Goal: Task Accomplishment & Management: Manage account settings

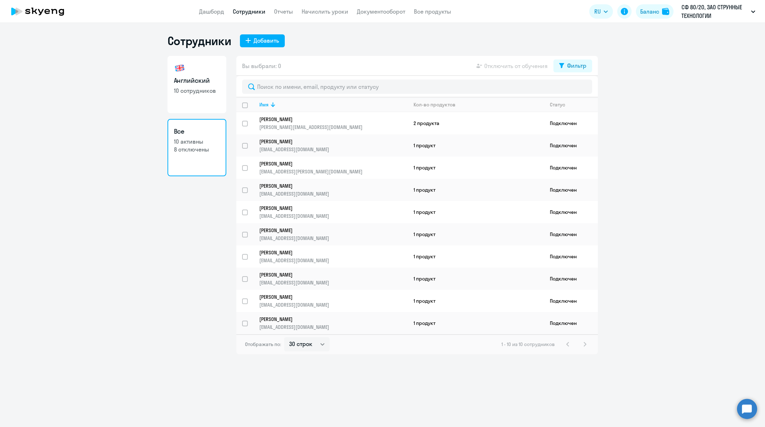
select select "30"
click at [304, 123] on link "[PERSON_NAME] [PERSON_NAME][EMAIL_ADDRESS][DOMAIN_NAME]" at bounding box center [333, 123] width 148 height 14
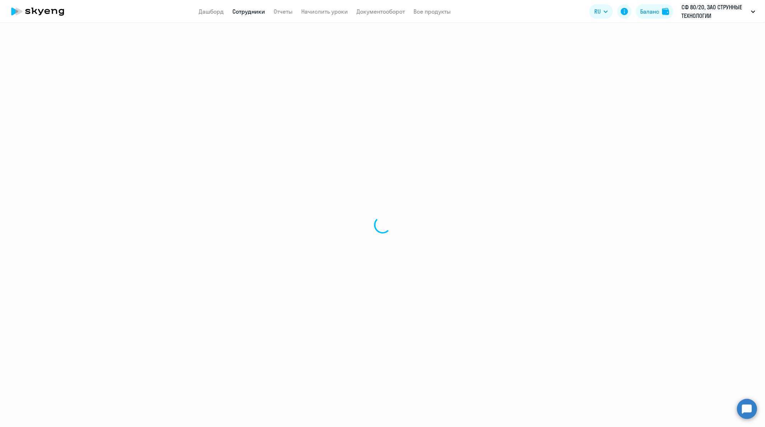
select select "english"
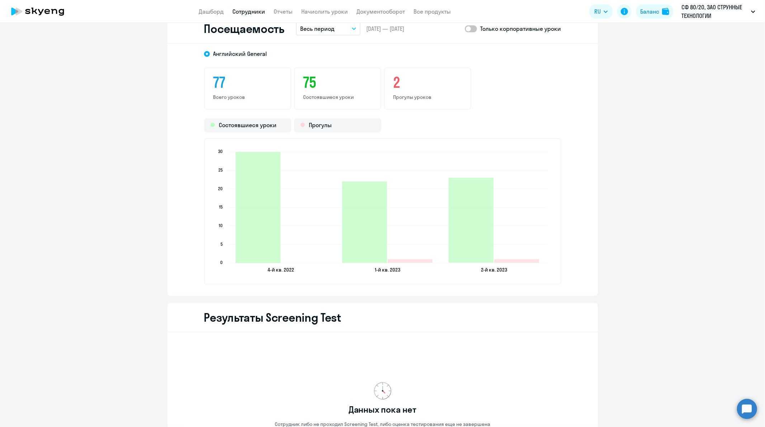
scroll to position [916, 0]
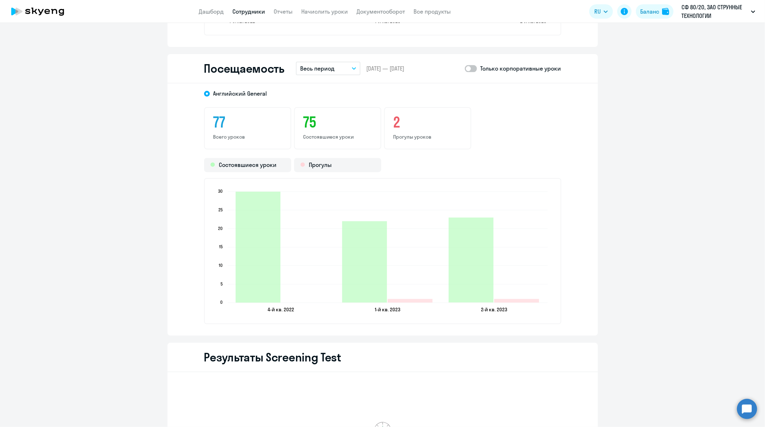
click at [471, 66] on span at bounding box center [471, 68] width 12 height 7
click at [465, 68] on input "checkbox" at bounding box center [464, 68] width 0 height 0
click at [465, 66] on span at bounding box center [471, 68] width 12 height 7
click at [464, 68] on input "checkbox" at bounding box center [464, 68] width 0 height 0
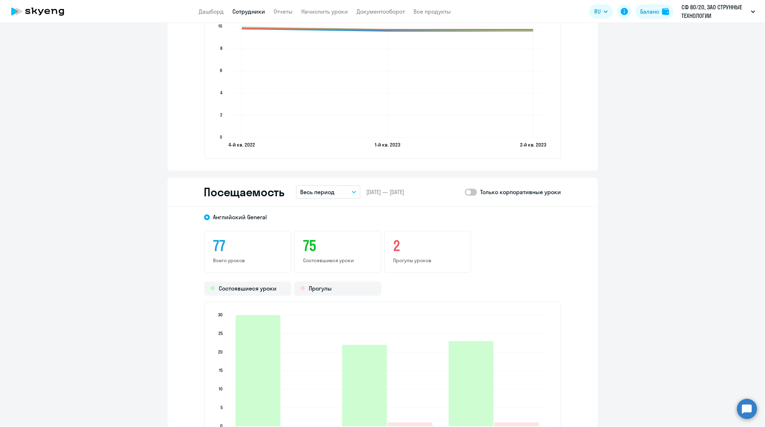
scroll to position [796, 0]
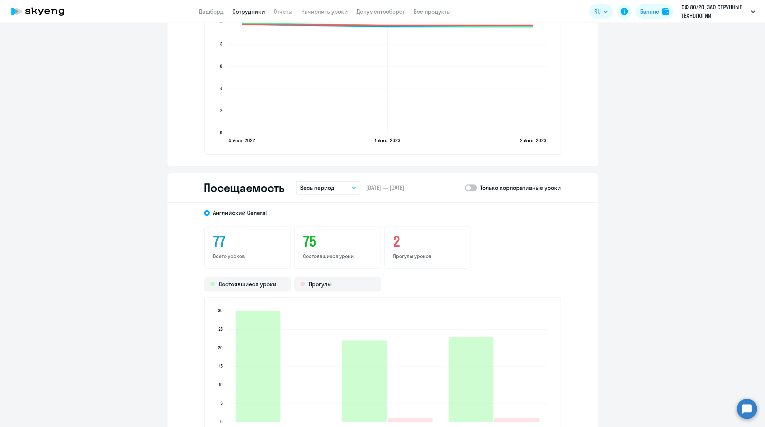
click at [471, 186] on span at bounding box center [471, 188] width 12 height 7
click at [465, 188] on input "checkbox" at bounding box center [464, 188] width 0 height 0
checkbox input "true"
click at [318, 13] on link "Начислить уроки" at bounding box center [324, 11] width 47 height 7
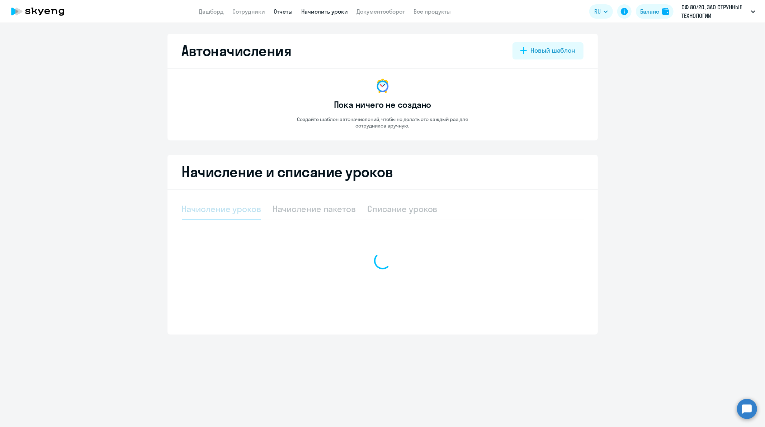
select select "10"
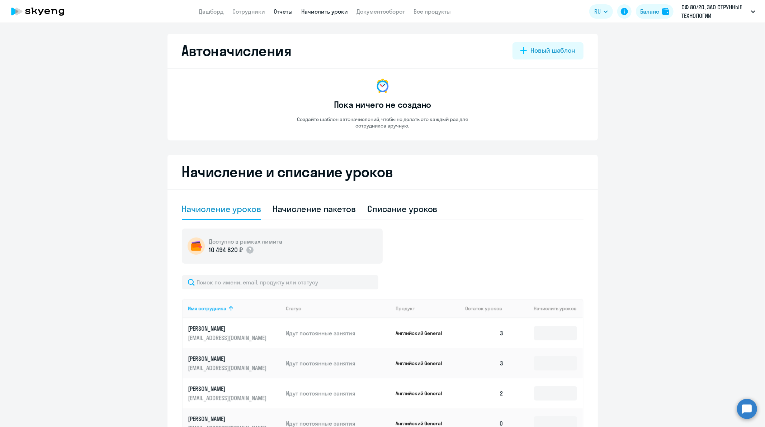
click at [281, 12] on link "Отчеты" at bounding box center [283, 11] width 19 height 7
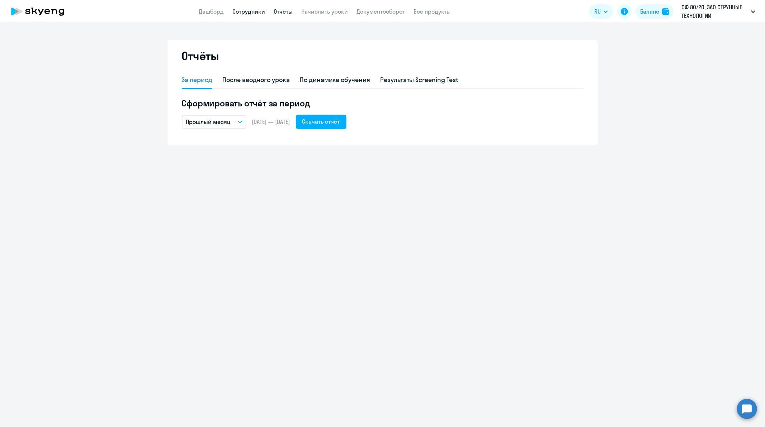
click at [239, 10] on link "Сотрудники" at bounding box center [249, 11] width 33 height 7
select select "30"
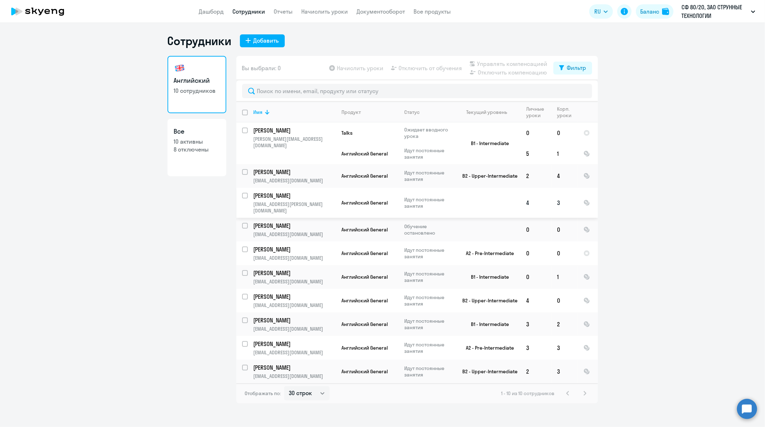
click at [300, 194] on p "[PERSON_NAME]" at bounding box center [293, 196] width 81 height 8
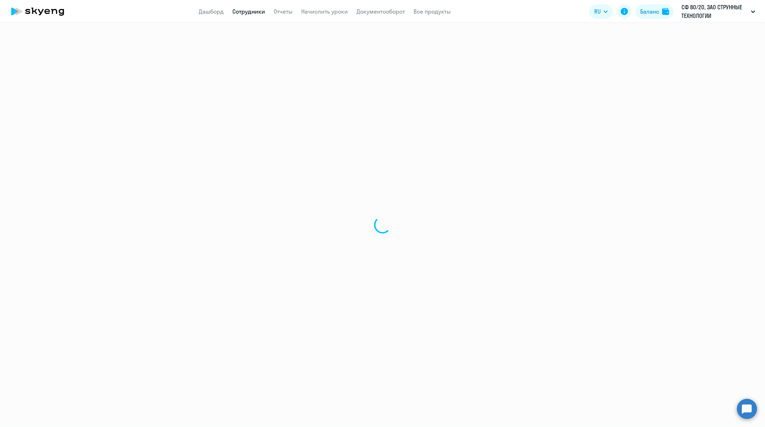
select select "english"
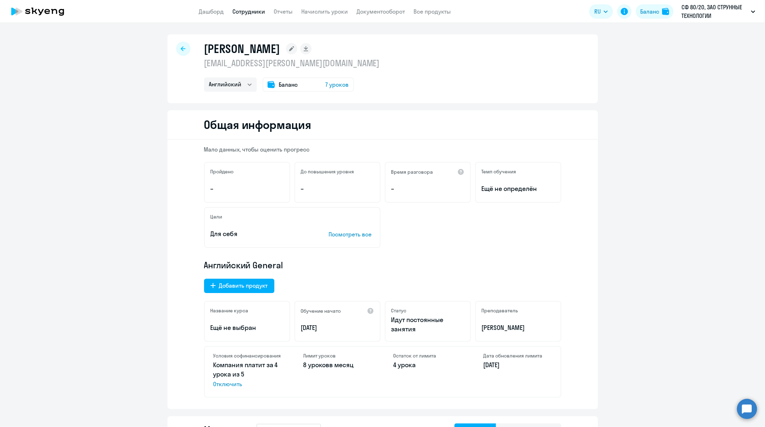
click at [254, 9] on link "Сотрудники" at bounding box center [249, 11] width 33 height 7
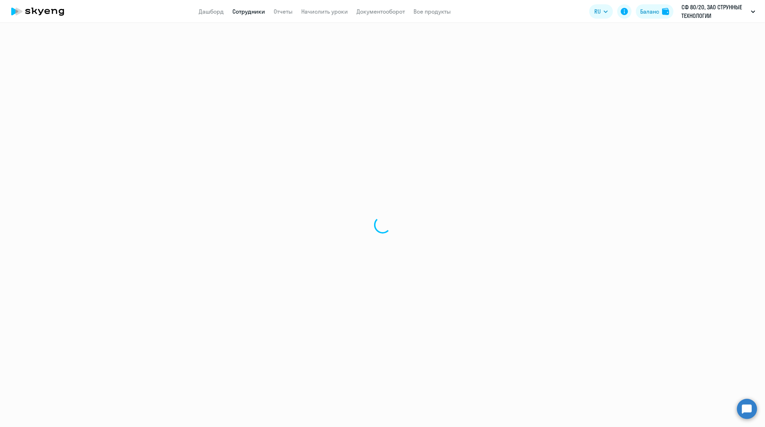
select select "30"
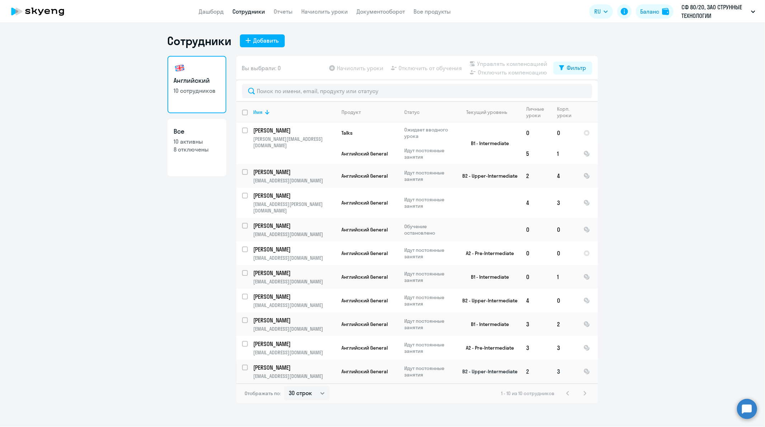
click at [298, 373] on p "[EMAIL_ADDRESS][DOMAIN_NAME]" at bounding box center [294, 376] width 82 height 6
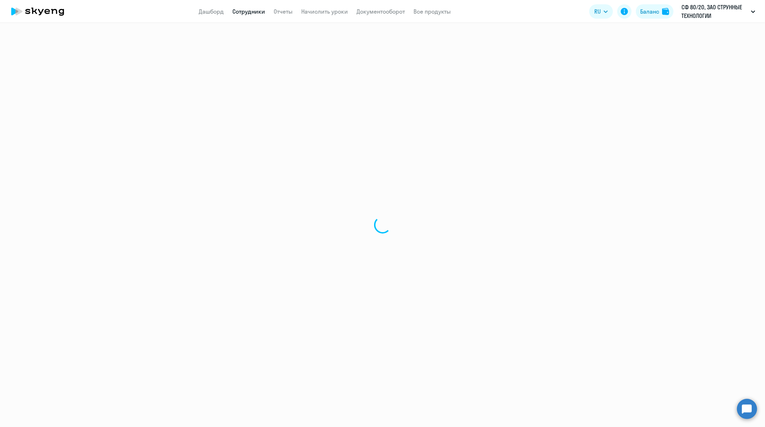
select select "english"
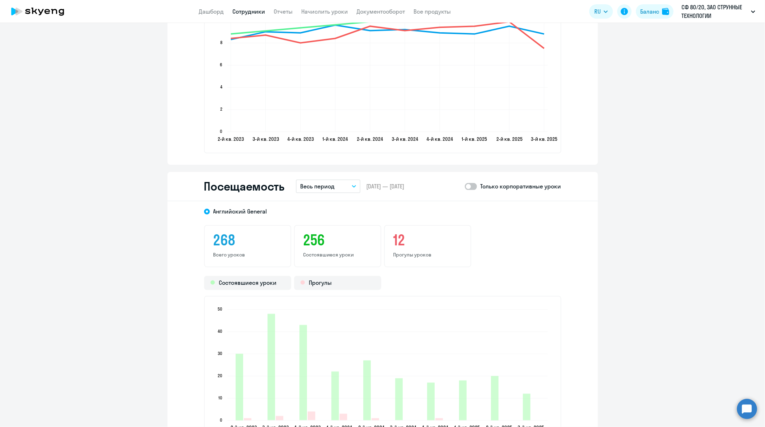
scroll to position [796, 0]
click at [470, 184] on span at bounding box center [471, 187] width 12 height 7
click at [465, 187] on input "checkbox" at bounding box center [464, 187] width 0 height 0
checkbox input "true"
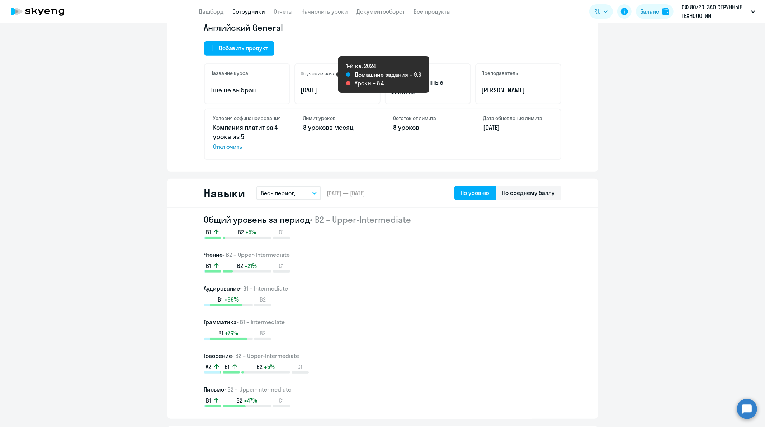
scroll to position [0, 0]
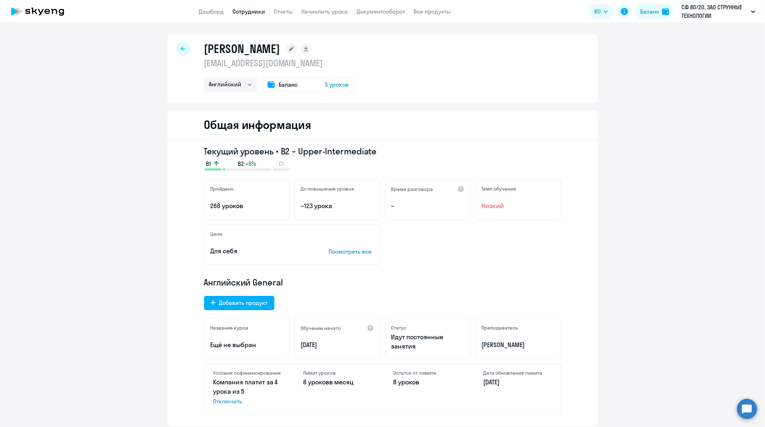
click at [253, 12] on link "Сотрудники" at bounding box center [249, 11] width 33 height 7
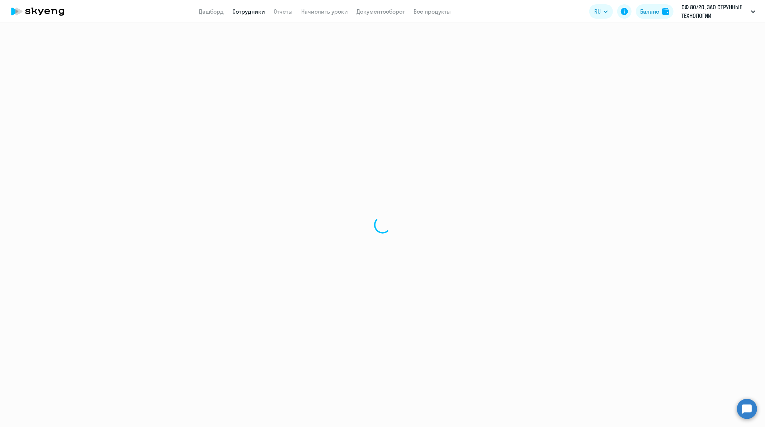
select select "30"
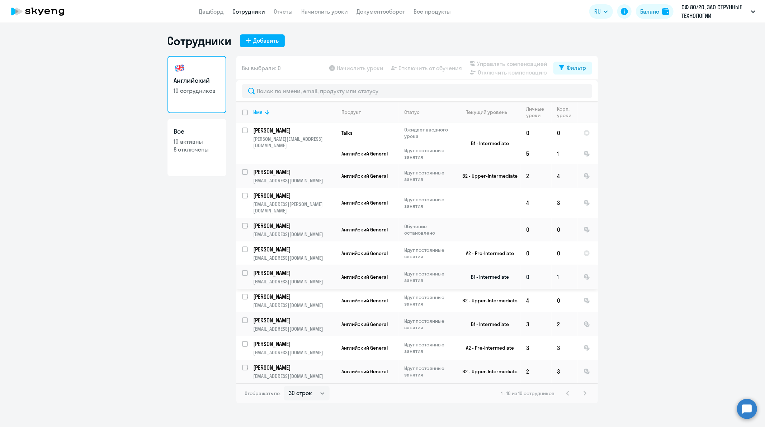
click at [301, 269] on p "[PERSON_NAME]" at bounding box center [293, 273] width 81 height 8
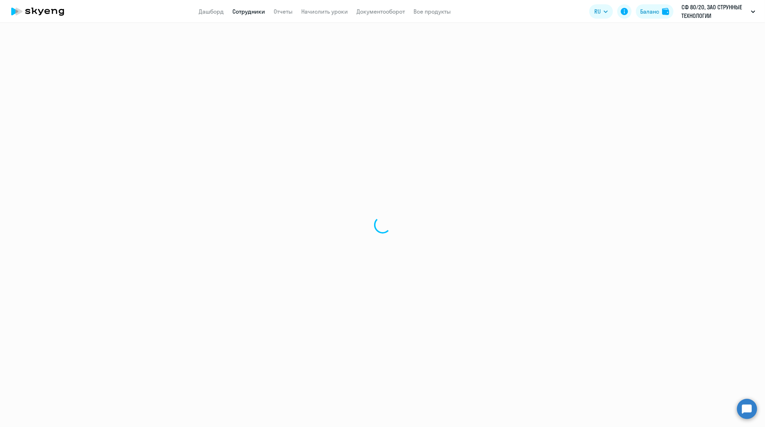
select select "english"
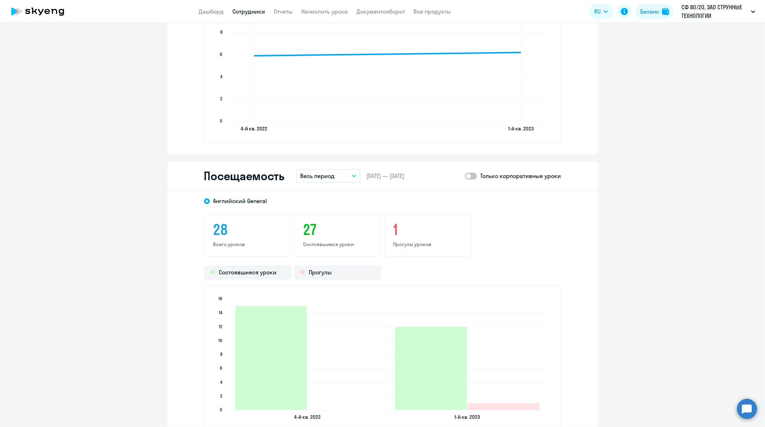
scroll to position [820, 0]
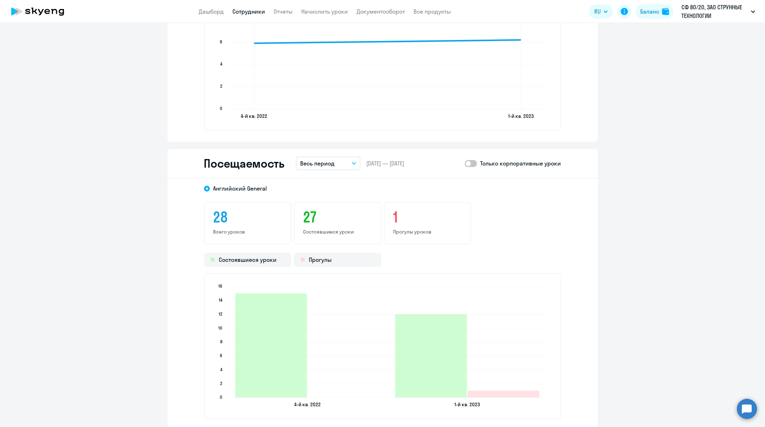
click at [473, 160] on span at bounding box center [471, 163] width 12 height 7
click at [465, 163] on input "checkbox" at bounding box center [464, 163] width 0 height 0
checkbox input "true"
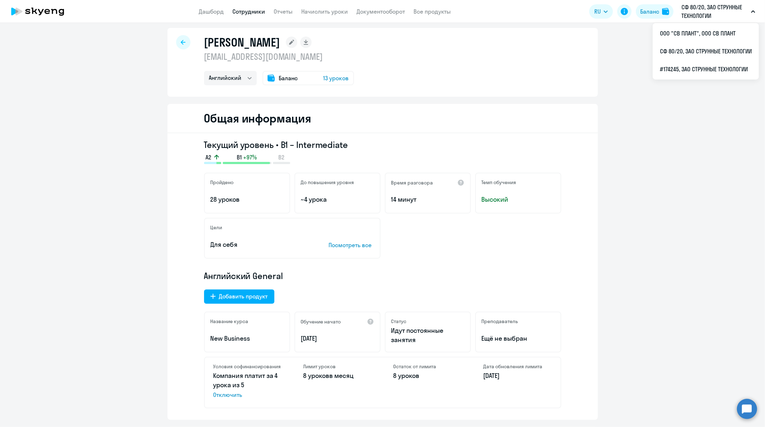
scroll to position [0, 0]
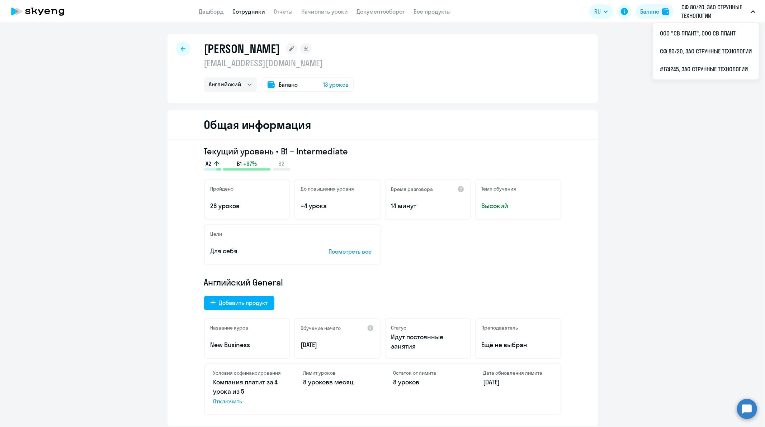
click at [241, 9] on link "Сотрудники" at bounding box center [249, 11] width 33 height 7
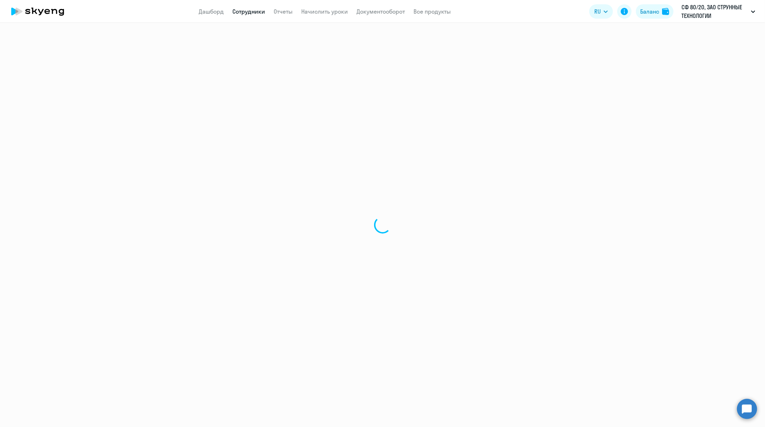
select select "30"
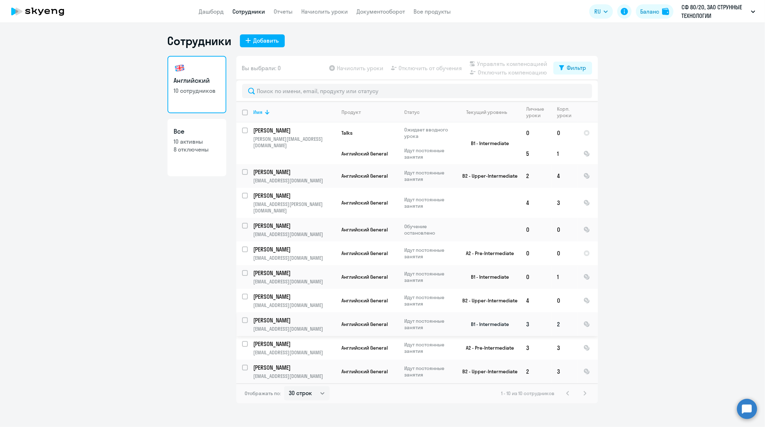
click at [302, 326] on p "[EMAIL_ADDRESS][DOMAIN_NAME]" at bounding box center [294, 329] width 82 height 6
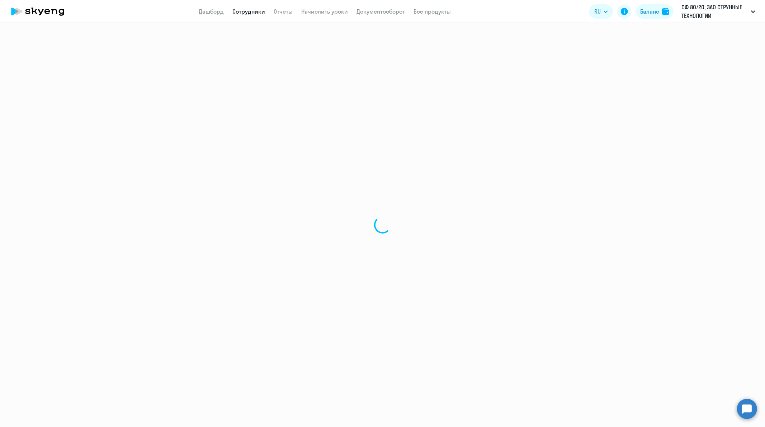
select select "english"
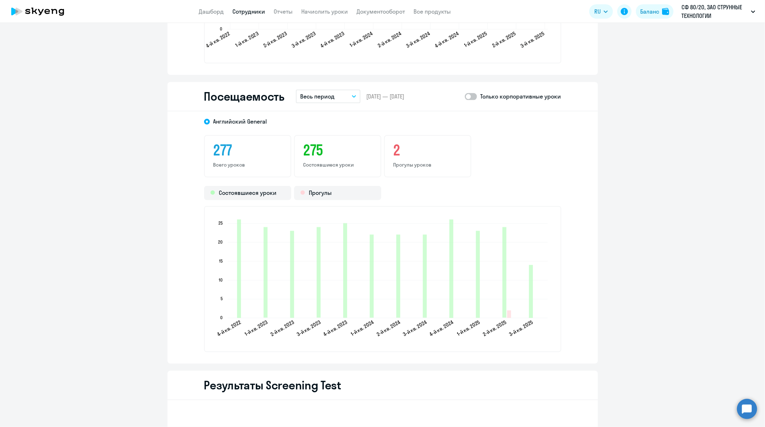
scroll to position [916, 0]
